Goal: Obtain resource: Download file/media

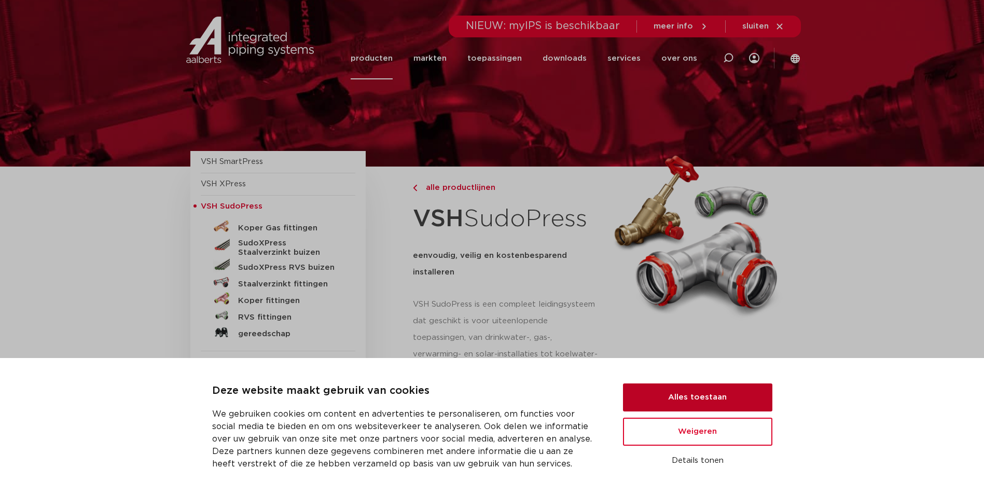
click at [693, 398] on button "Alles toestaan" at bounding box center [697, 397] width 149 height 28
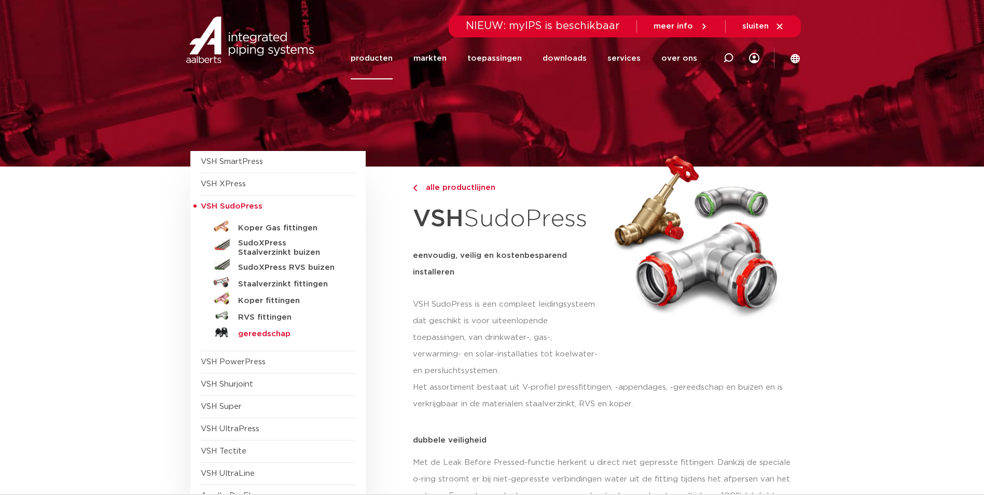
click at [271, 335] on h5 "gereedschap" at bounding box center [289, 333] width 103 height 9
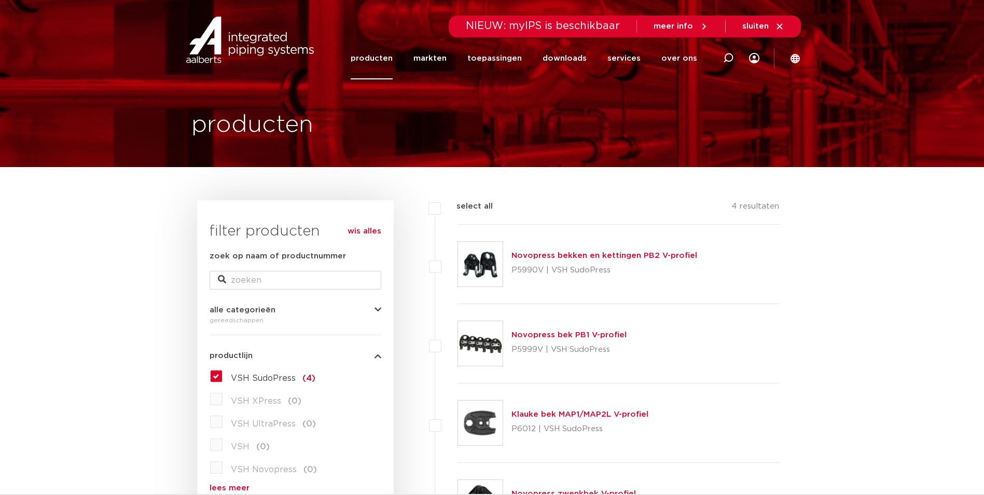
click at [555, 253] on link "Novopress bekken en kettingen PB2 V-profiel" at bounding box center [604, 256] width 186 height 8
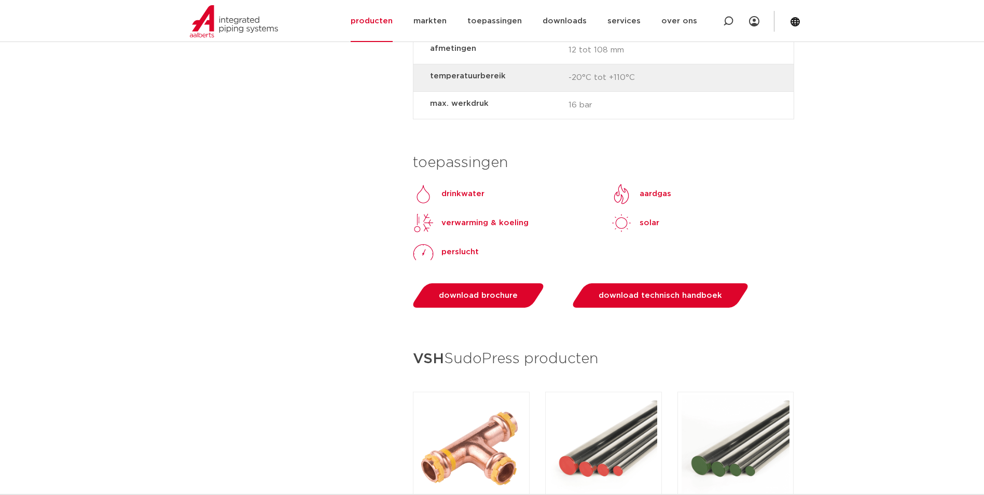
scroll to position [934, 0]
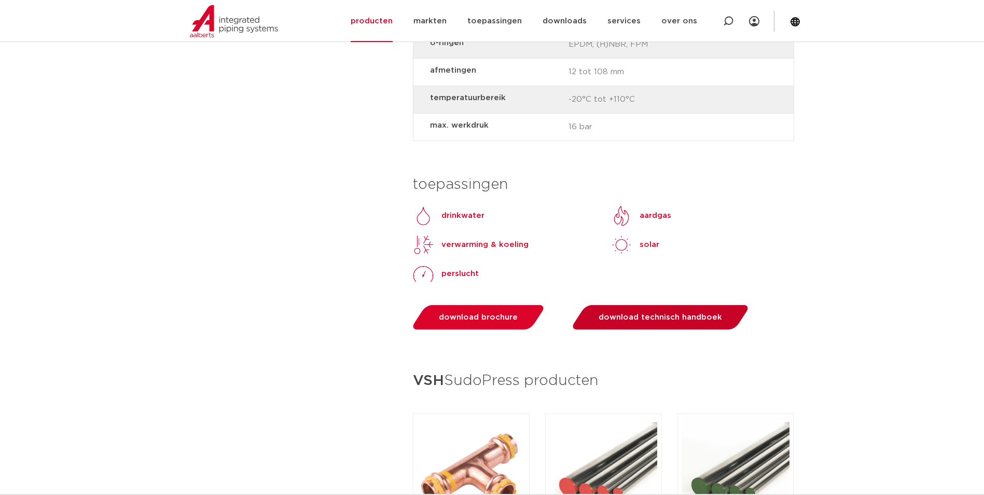
click at [643, 320] on span "download technisch handboek" at bounding box center [660, 317] width 123 height 8
